Goal: Communication & Community: Answer question/provide support

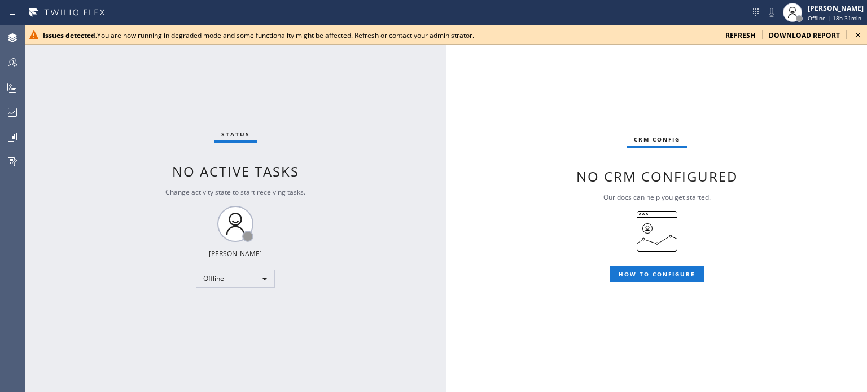
click at [859, 34] on icon at bounding box center [858, 35] width 5 height 5
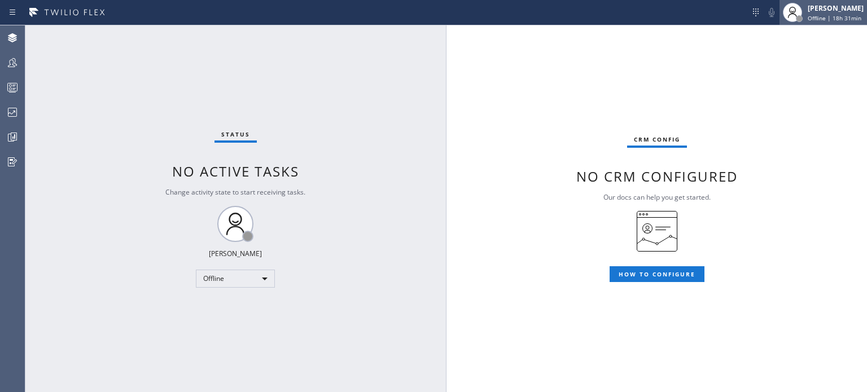
click at [816, 6] on div "[PERSON_NAME]" at bounding box center [836, 8] width 56 height 10
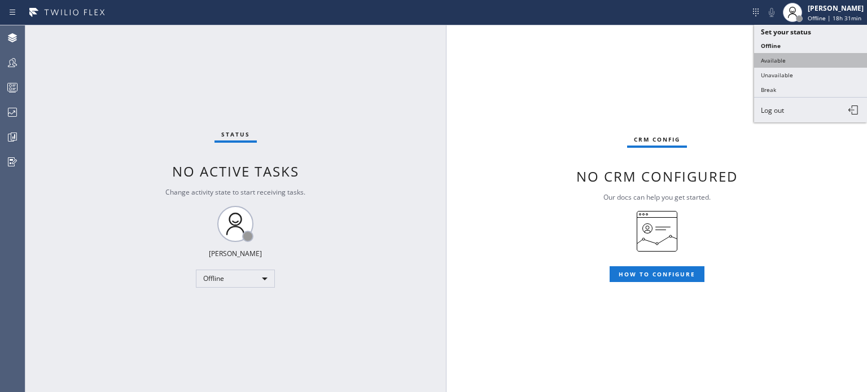
click at [801, 65] on button "Available" at bounding box center [810, 60] width 113 height 15
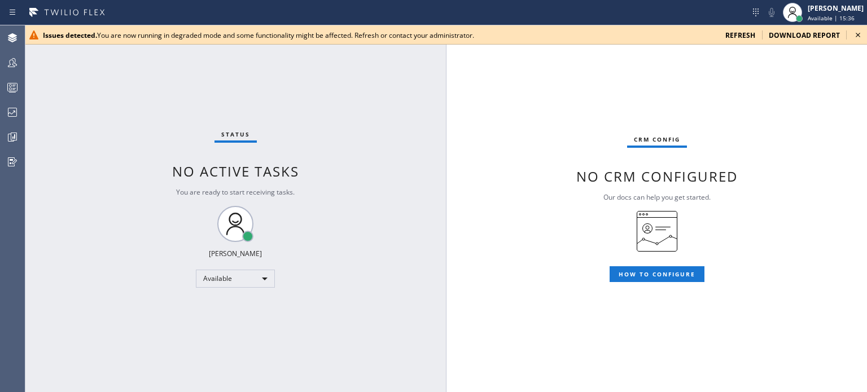
click at [741, 34] on span "refresh" at bounding box center [740, 35] width 30 height 10
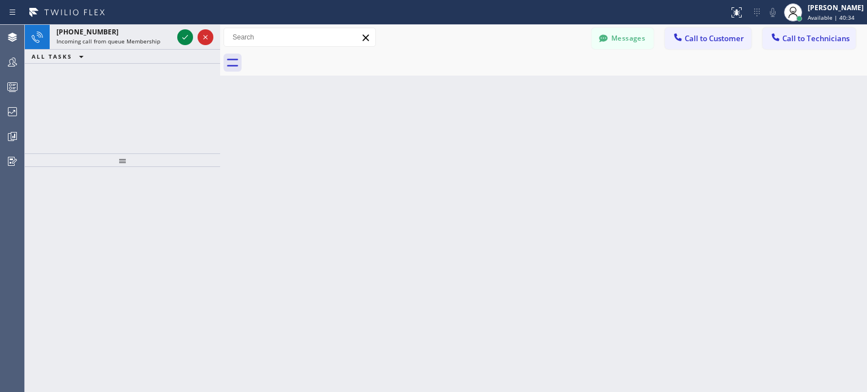
drag, startPoint x: 181, startPoint y: 34, endPoint x: 218, endPoint y: 35, distance: 37.3
click at [220, 35] on div at bounding box center [220, 209] width 0 height 368
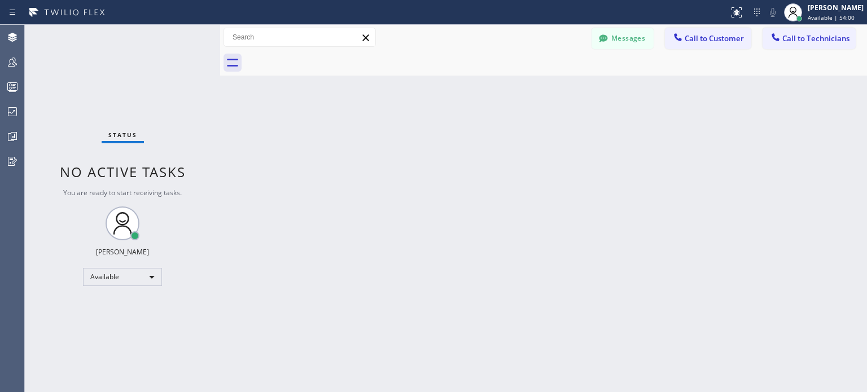
click at [715, 38] on span "Call to Customer" at bounding box center [714, 38] width 59 height 10
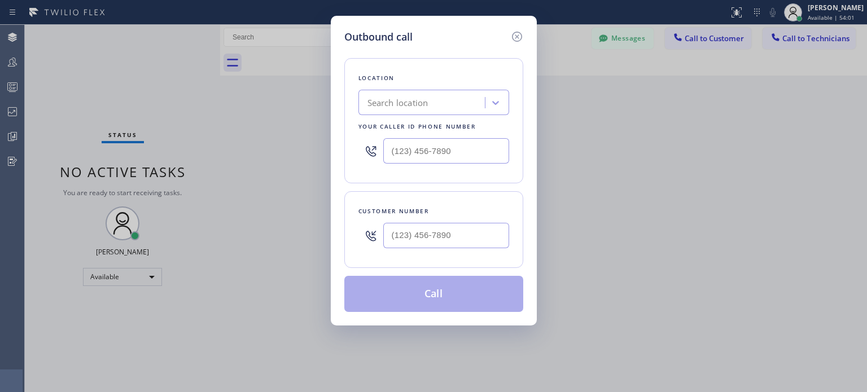
click at [428, 103] on div "Search location" at bounding box center [398, 103] width 61 height 13
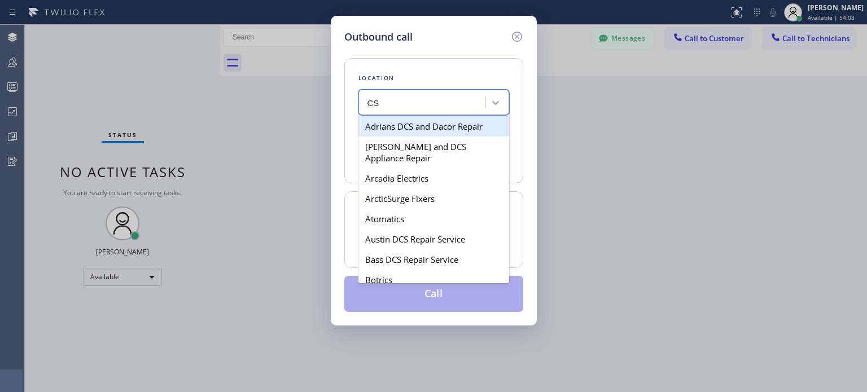
type input "CSM"
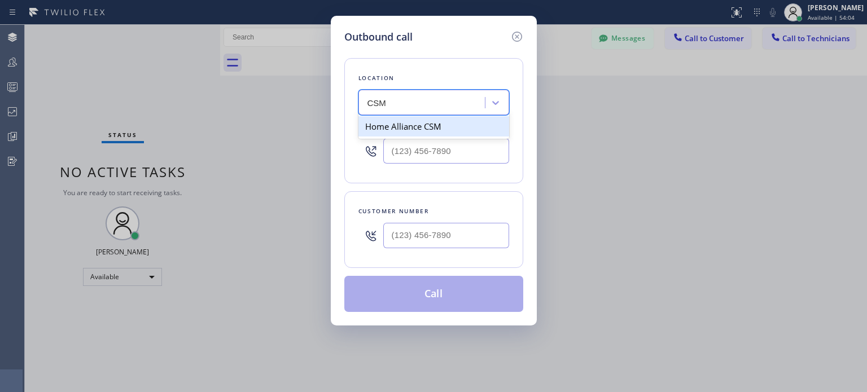
click at [451, 130] on div "Home Alliance CSM" at bounding box center [433, 126] width 151 height 20
type input "(818) 614-5337"
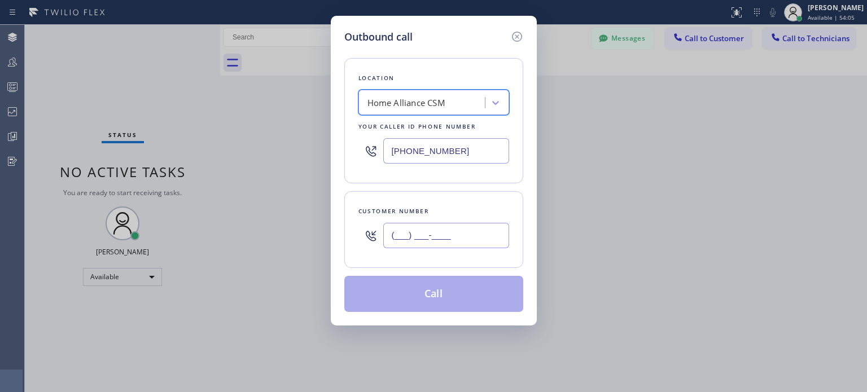
click at [438, 234] on input "(___) ___-____" at bounding box center [446, 235] width 126 height 25
paste input "408) 482-1645"
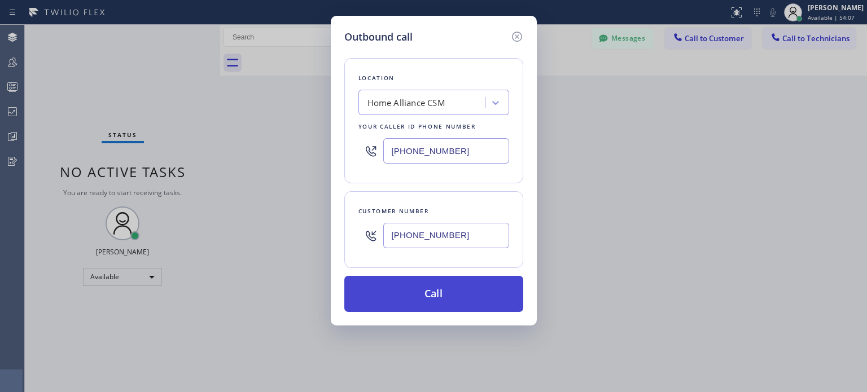
type input "(408) 482-1645"
click at [443, 296] on button "Call" at bounding box center [433, 294] width 179 height 36
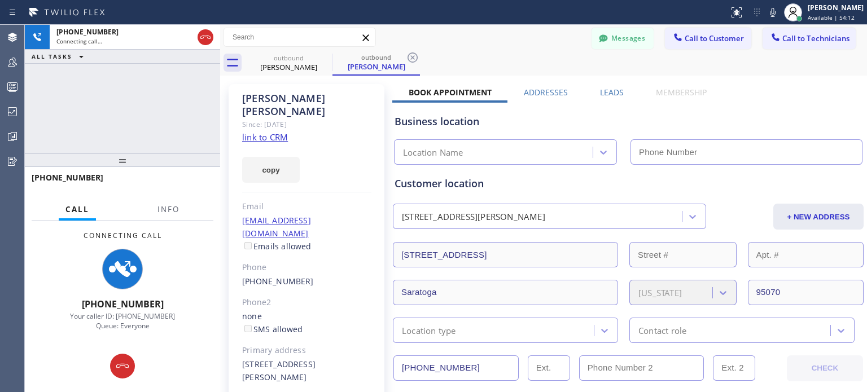
type input "(818) 614-5337"
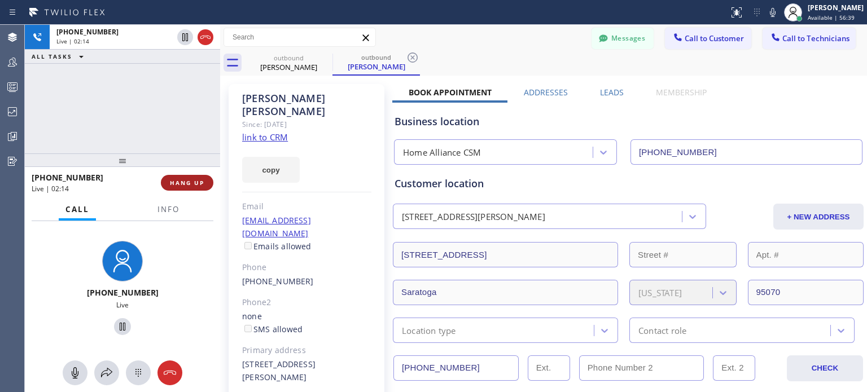
click at [194, 183] on span "HANG UP" at bounding box center [187, 183] width 34 height 8
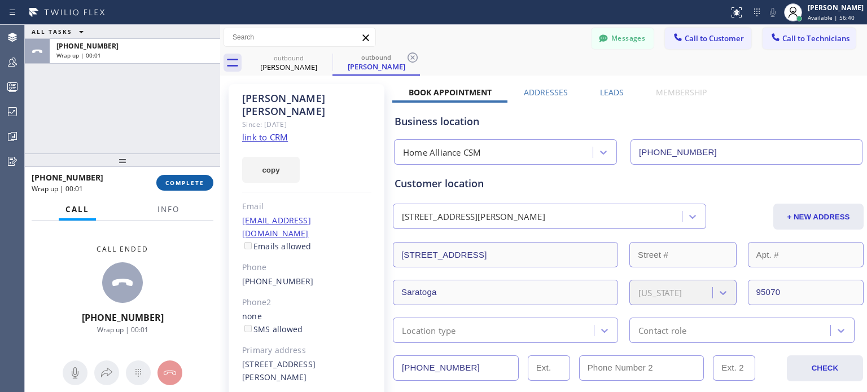
click at [189, 182] on span "COMPLETE" at bounding box center [184, 183] width 39 height 8
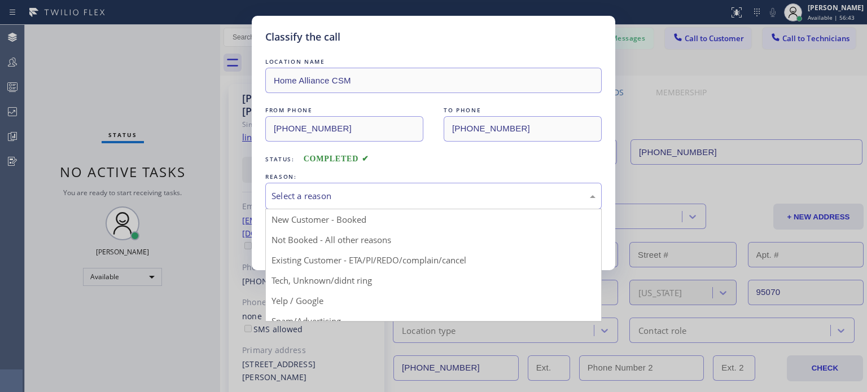
click at [336, 195] on div "Select a reason" at bounding box center [434, 196] width 324 height 13
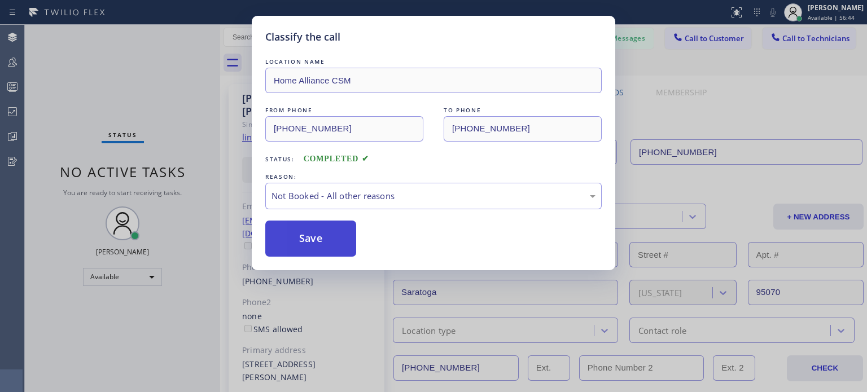
click at [292, 248] on button "Save" at bounding box center [310, 239] width 91 height 36
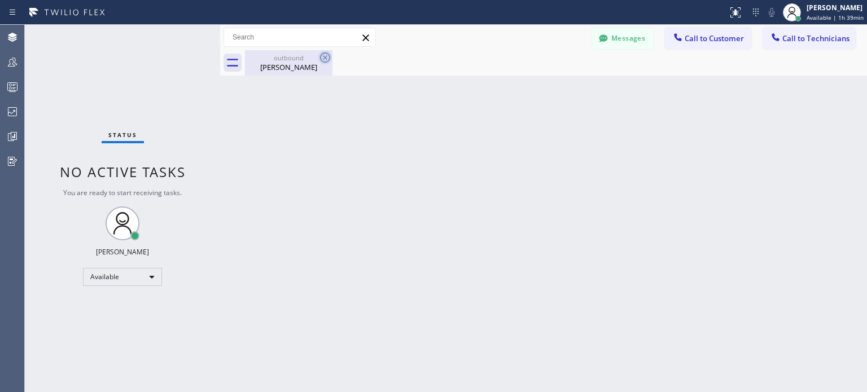
click at [322, 55] on icon at bounding box center [325, 58] width 14 height 14
click at [320, 71] on div "David Gremer" at bounding box center [288, 67] width 85 height 10
click at [725, 36] on span "Call to Customer" at bounding box center [714, 38] width 59 height 10
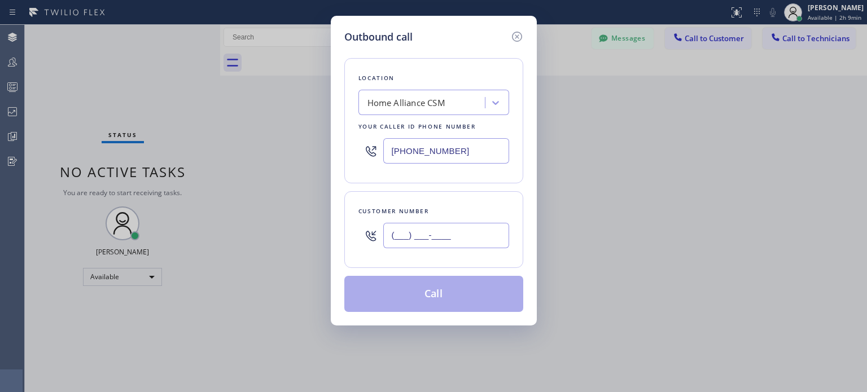
click at [431, 238] on input "(___) ___-____" at bounding box center [446, 235] width 126 height 25
paste input "808) 652-7809"
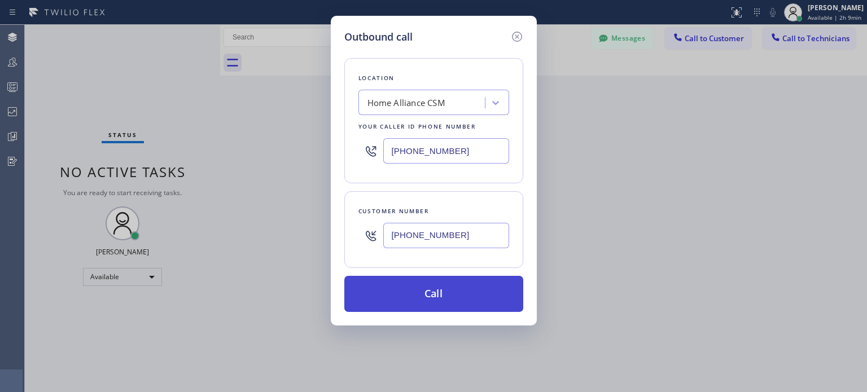
type input "(808) 652-7809"
click at [446, 302] on button "Call" at bounding box center [433, 294] width 179 height 36
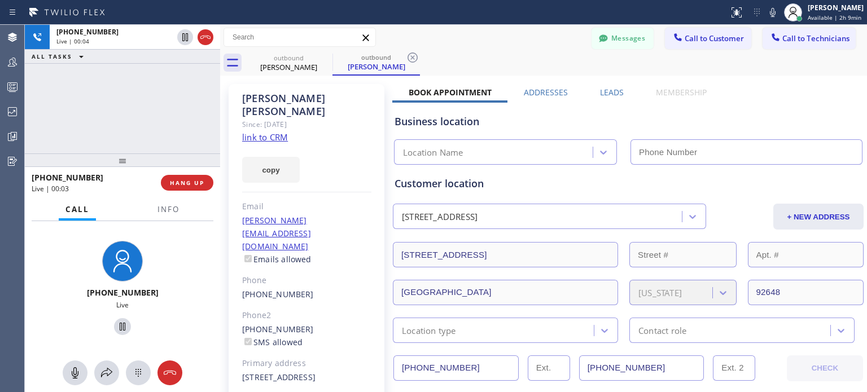
type input "(818) 614-5337"
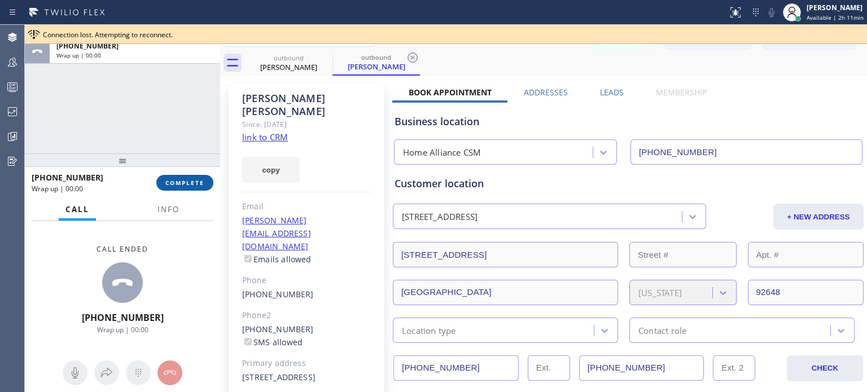
click at [183, 180] on span "COMPLETE" at bounding box center [184, 183] width 39 height 8
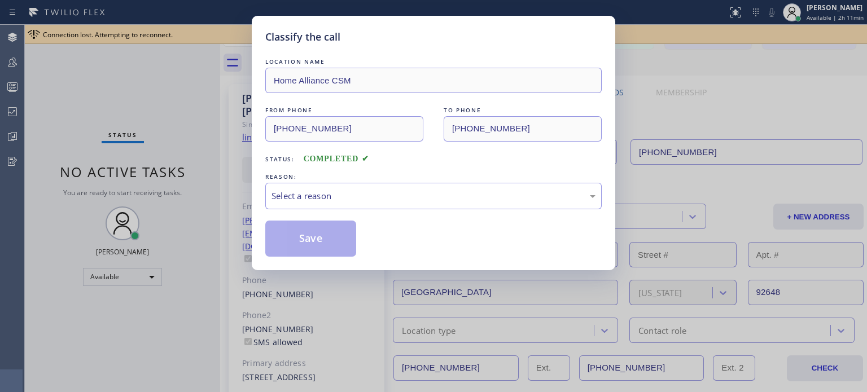
click at [190, 183] on div "Classify the call LOCATION NAME Home Alliance CSM FROM PHONE (818) 614-5337 TO …" at bounding box center [433, 196] width 867 height 392
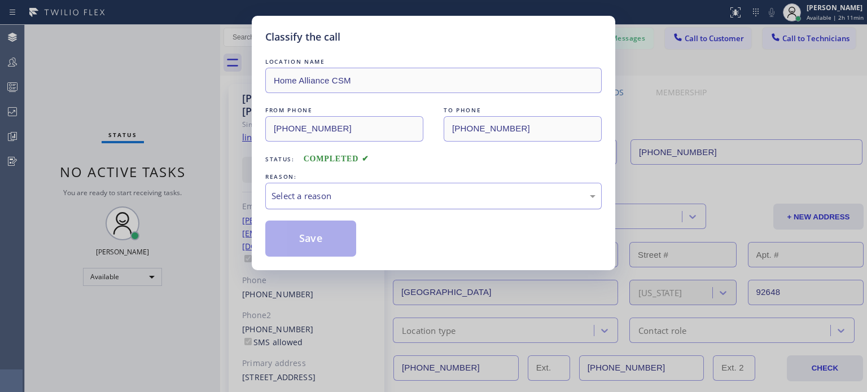
click at [362, 191] on div "Select a reason" at bounding box center [434, 196] width 324 height 13
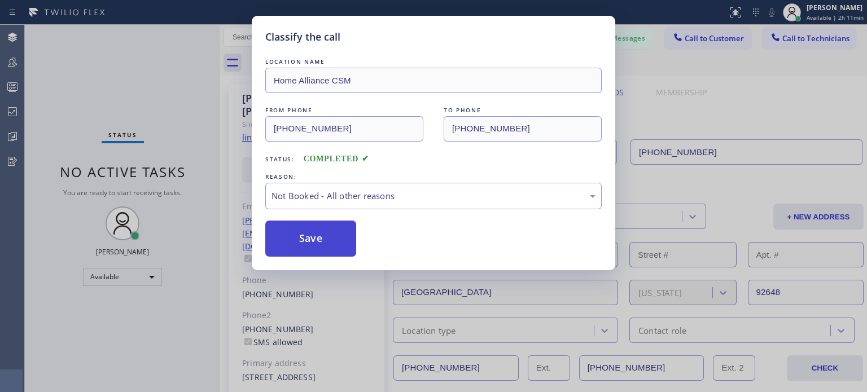
click at [290, 246] on button "Save" at bounding box center [310, 239] width 91 height 36
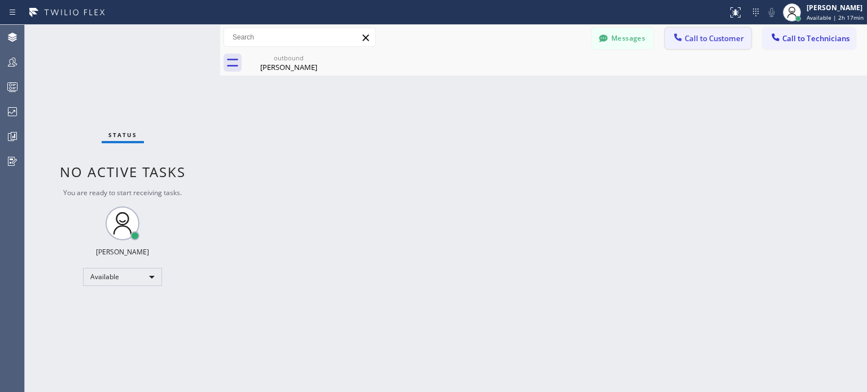
click at [725, 40] on span "Call to Customer" at bounding box center [714, 38] width 59 height 10
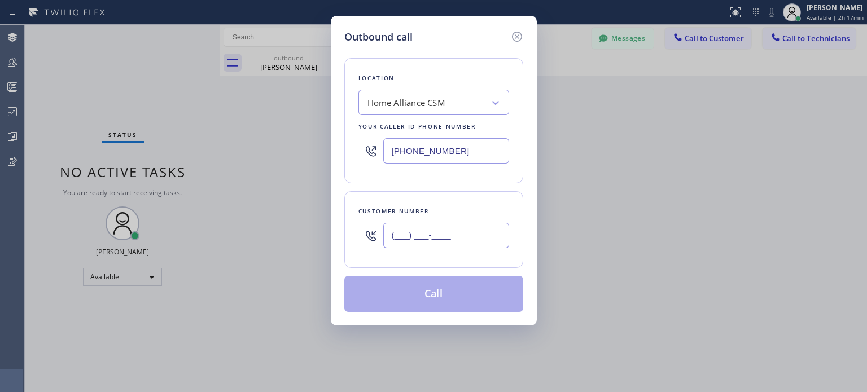
click at [447, 235] on input "(___) ___-____" at bounding box center [446, 235] width 126 height 25
paste input "808) 652-7809"
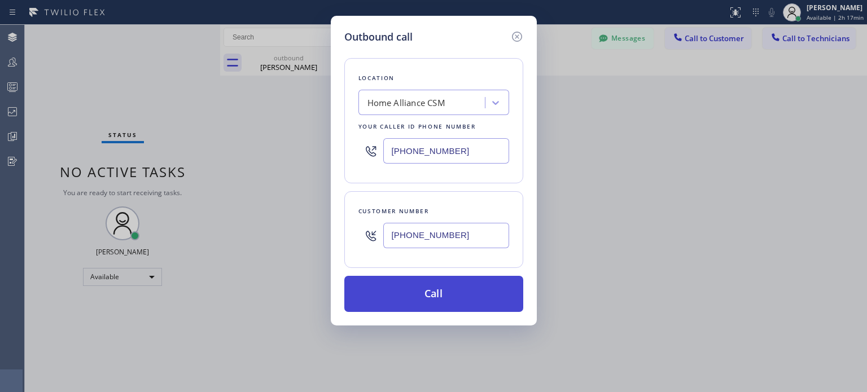
type input "(808) 652-7809"
click at [448, 295] on button "Call" at bounding box center [433, 294] width 179 height 36
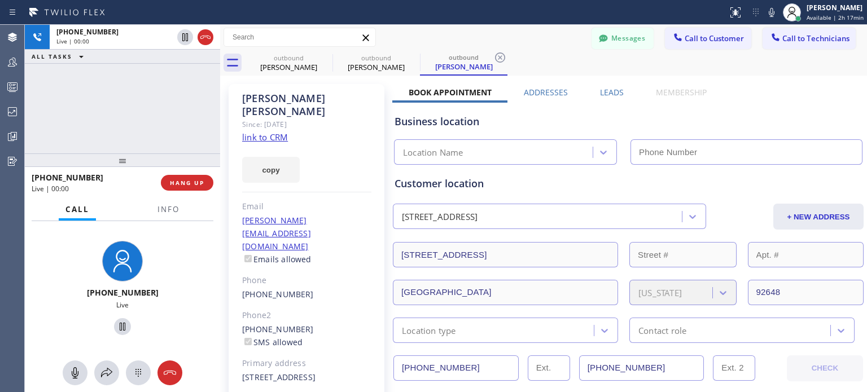
type input "(818) 614-5337"
click at [181, 185] on span "HANG UP" at bounding box center [187, 183] width 34 height 8
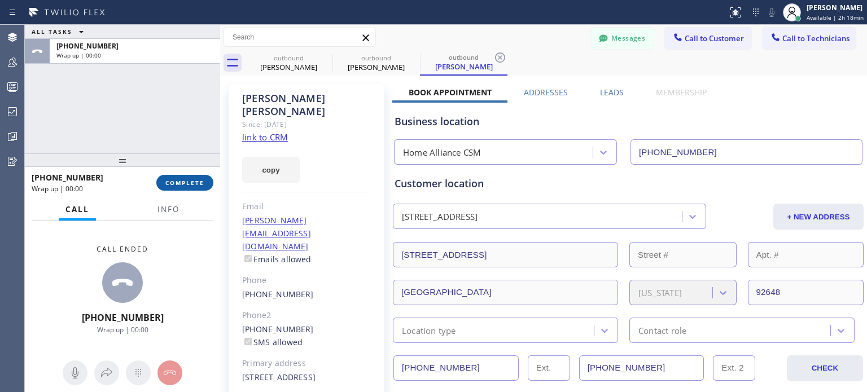
click at [183, 183] on span "COMPLETE" at bounding box center [184, 183] width 39 height 8
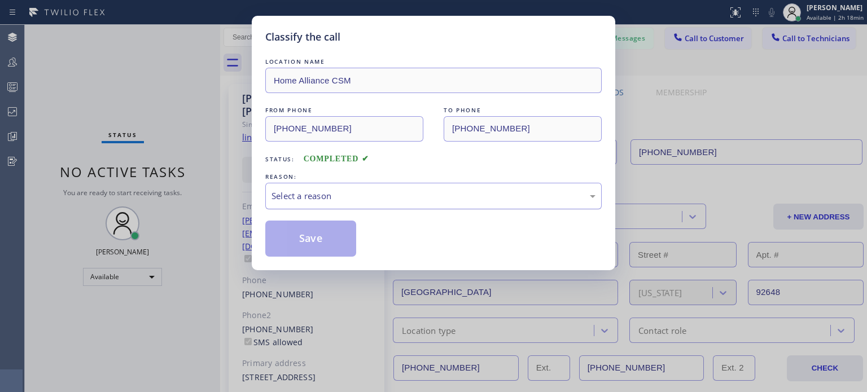
click at [397, 193] on div "Select a reason" at bounding box center [434, 196] width 324 height 13
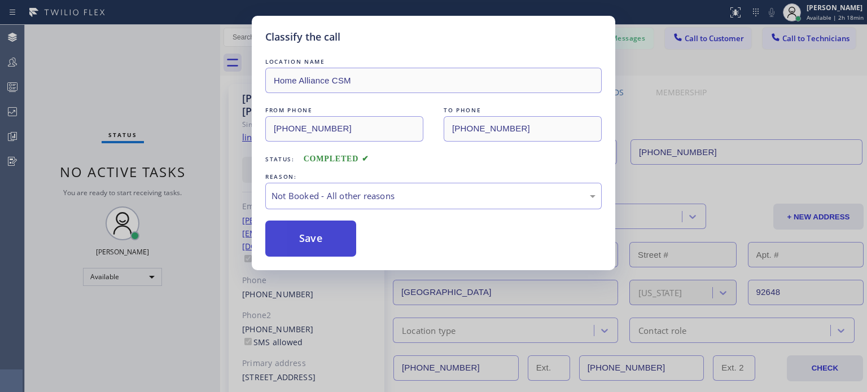
click at [331, 239] on button "Save" at bounding box center [310, 239] width 91 height 36
click at [305, 230] on button "Save" at bounding box center [310, 239] width 91 height 36
click at [318, 239] on button "Save" at bounding box center [310, 239] width 91 height 36
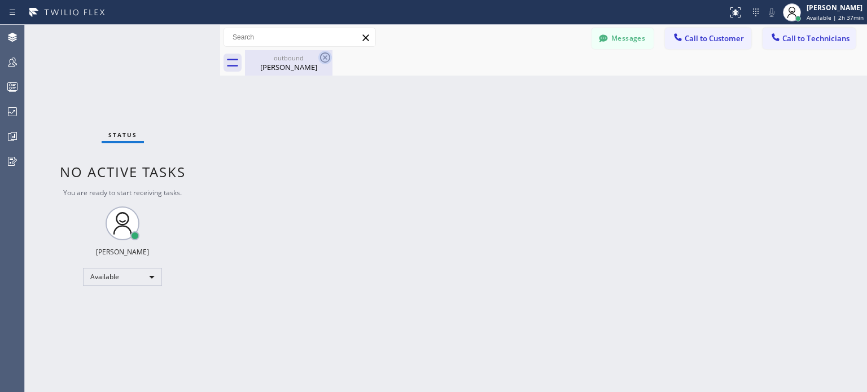
click at [327, 55] on icon at bounding box center [325, 58] width 14 height 14
click at [298, 67] on div "Mike Herman" at bounding box center [288, 67] width 85 height 10
click at [736, 15] on icon at bounding box center [736, 13] width 14 height 14
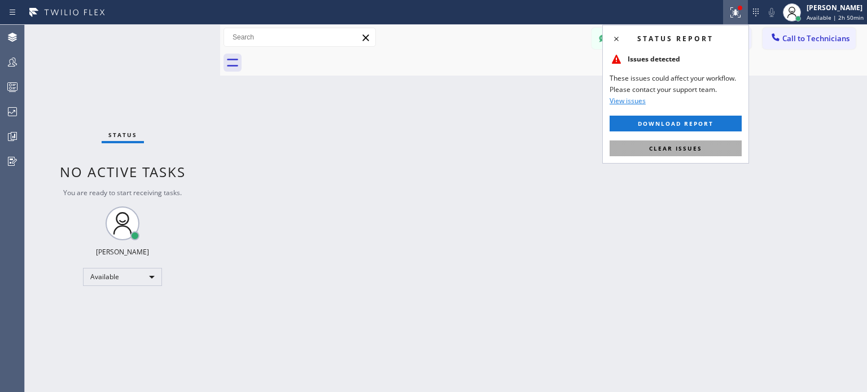
click at [683, 145] on span "Clear issues" at bounding box center [675, 149] width 53 height 8
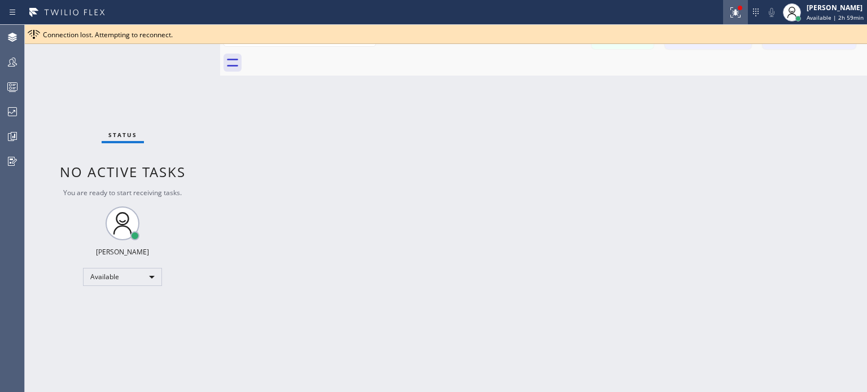
click at [733, 10] on icon at bounding box center [736, 13] width 14 height 14
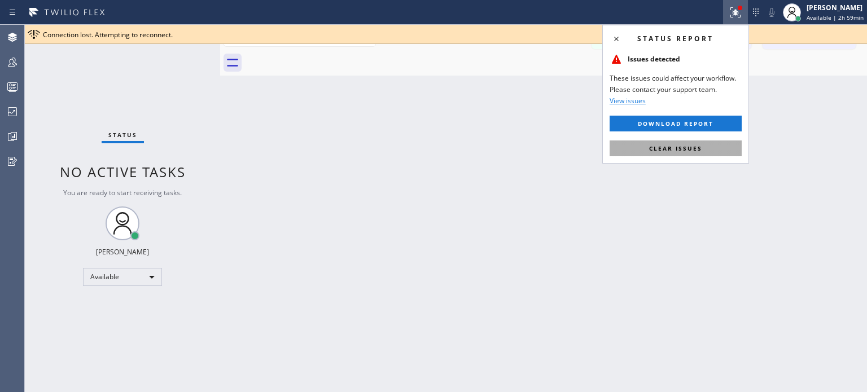
click at [668, 150] on span "Clear issues" at bounding box center [675, 149] width 53 height 8
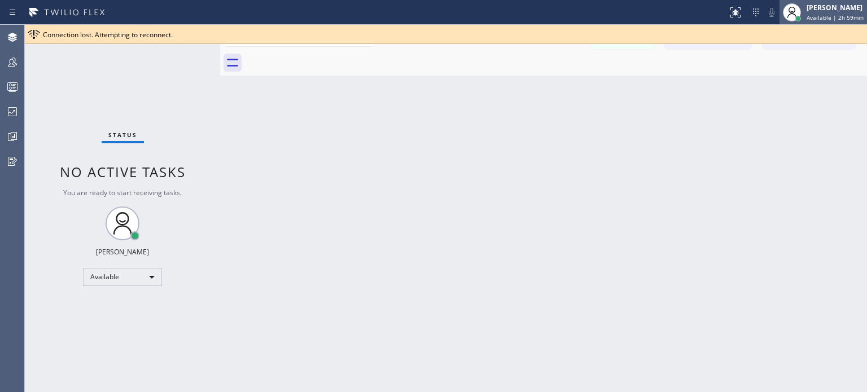
click at [833, 16] on span "Available | 2h 59min" at bounding box center [835, 18] width 57 height 8
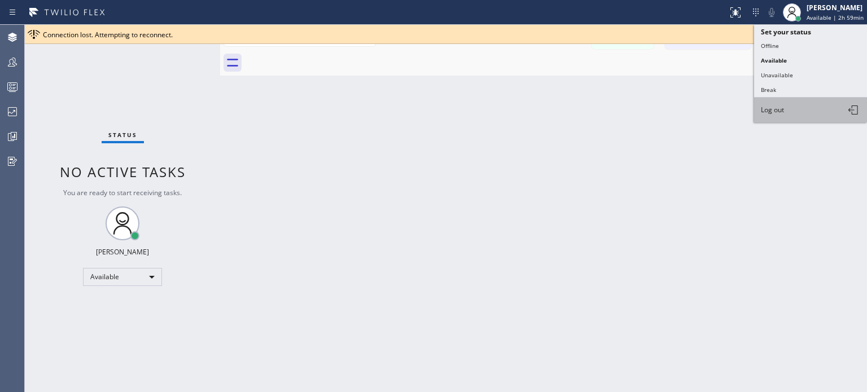
click at [793, 114] on button "Log out" at bounding box center [810, 110] width 113 height 25
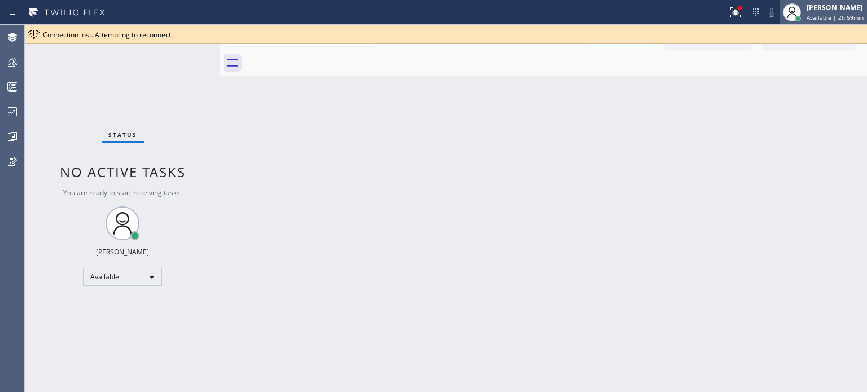
click at [845, 15] on span "Available | 2h 59min" at bounding box center [835, 18] width 57 height 8
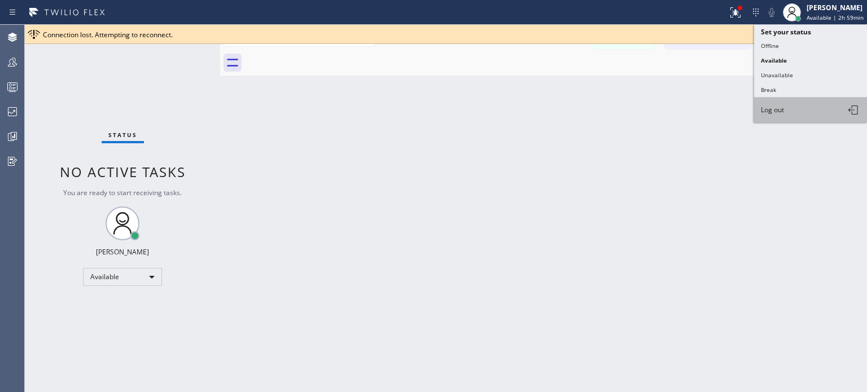
click at [778, 106] on span "Log out" at bounding box center [772, 110] width 23 height 10
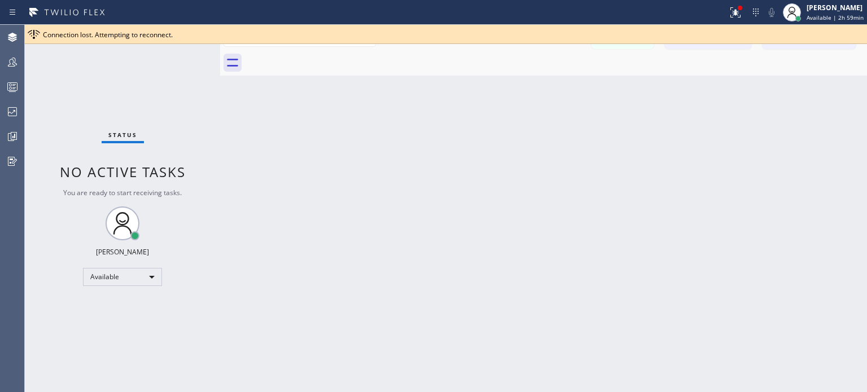
click at [488, 198] on div "Back to Dashboard Change Sender ID Customers Technicians RB Rudy Betz 08/11 01:…" at bounding box center [543, 209] width 647 height 368
click at [155, 274] on div "Available" at bounding box center [122, 277] width 79 height 18
click at [117, 317] on li "Unavailable" at bounding box center [122, 321] width 77 height 14
click at [388, 257] on div "Back to Dashboard Change Sender ID Customers Technicians RB Rudy Betz 08/11 01:…" at bounding box center [543, 209] width 647 height 368
click at [817, 11] on div "[PERSON_NAME]" at bounding box center [836, 8] width 56 height 10
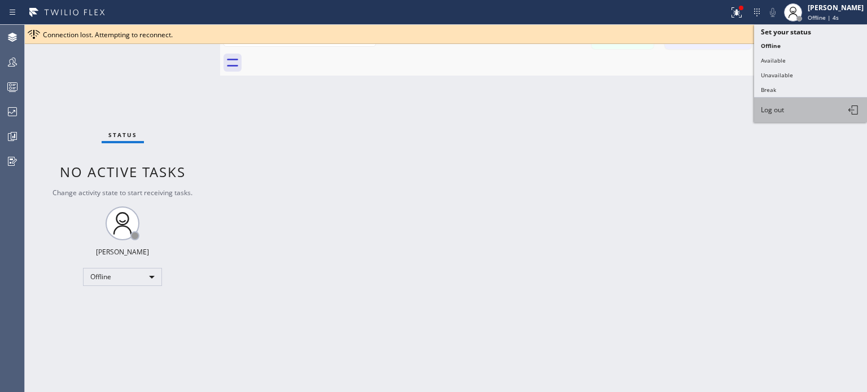
click at [787, 108] on button "Log out" at bounding box center [810, 110] width 113 height 25
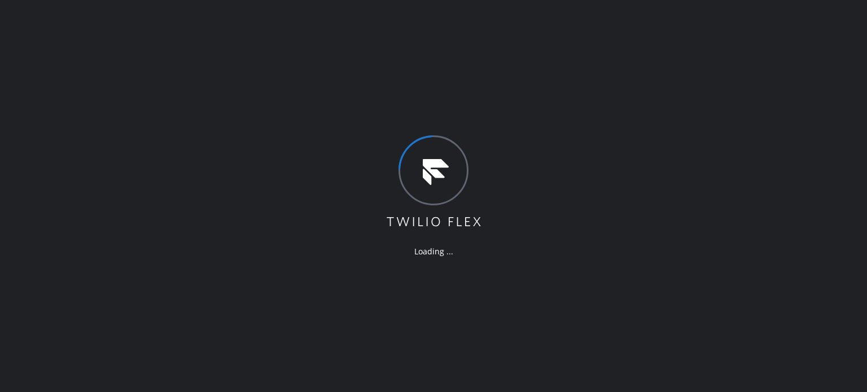
click at [640, 146] on div "Loading ..." at bounding box center [433, 196] width 867 height 392
click at [603, 173] on div "Loading ..." at bounding box center [433, 196] width 867 height 392
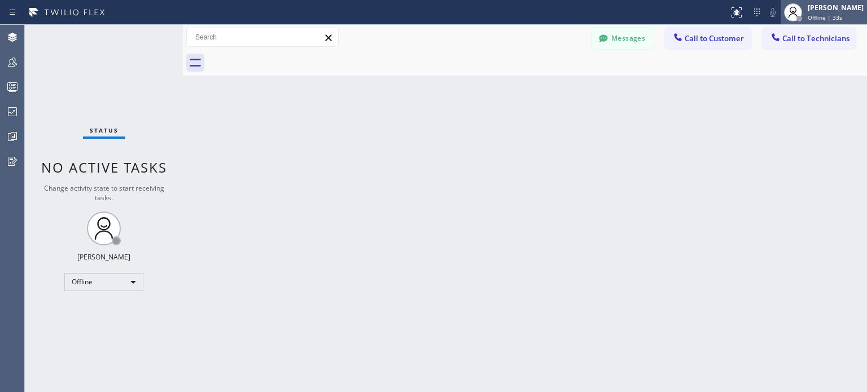
click at [820, 11] on div "[PERSON_NAME]" at bounding box center [836, 8] width 56 height 10
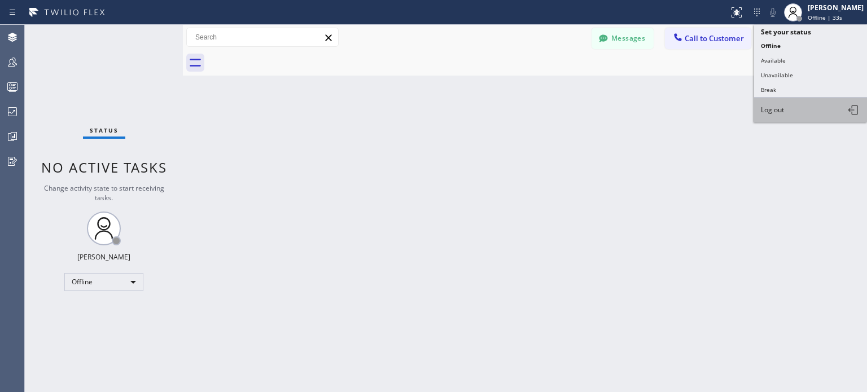
click at [793, 110] on button "Log out" at bounding box center [810, 110] width 113 height 25
